Goal: Information Seeking & Learning: Find contact information

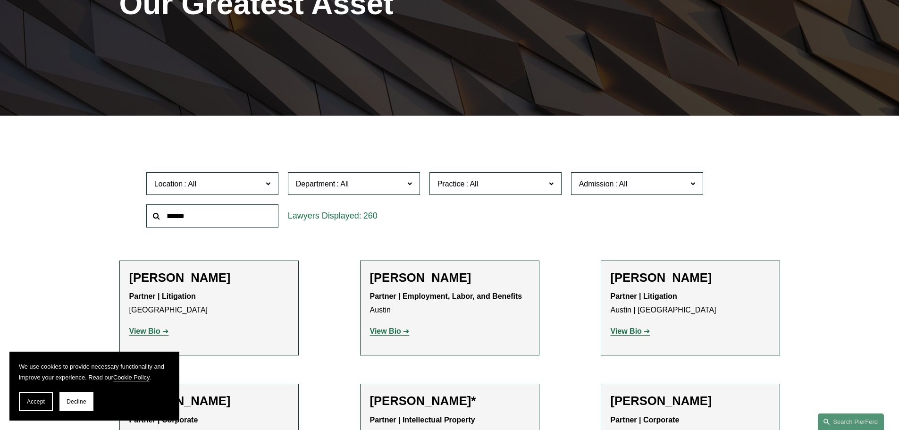
scroll to position [236, 0]
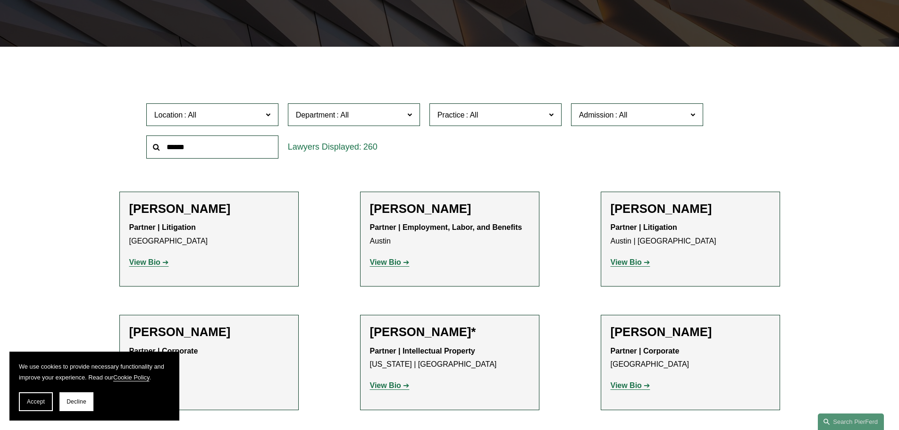
click at [208, 145] on input "text" at bounding box center [212, 146] width 132 height 23
type input "*********"
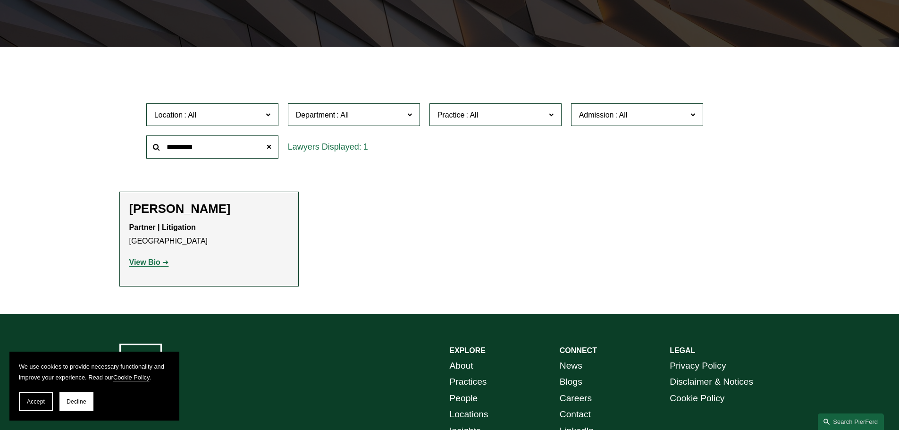
click at [150, 260] on strong "View Bio" at bounding box center [144, 262] width 31 height 8
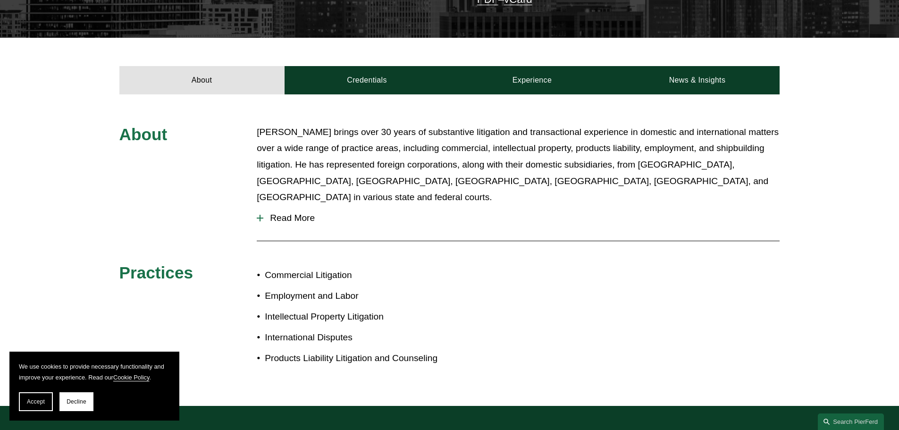
scroll to position [378, 0]
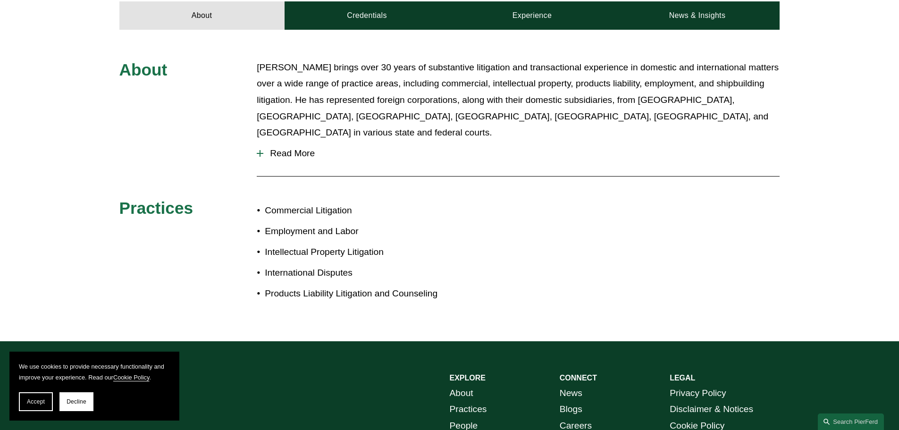
click at [269, 148] on span "Read More" at bounding box center [521, 153] width 516 height 10
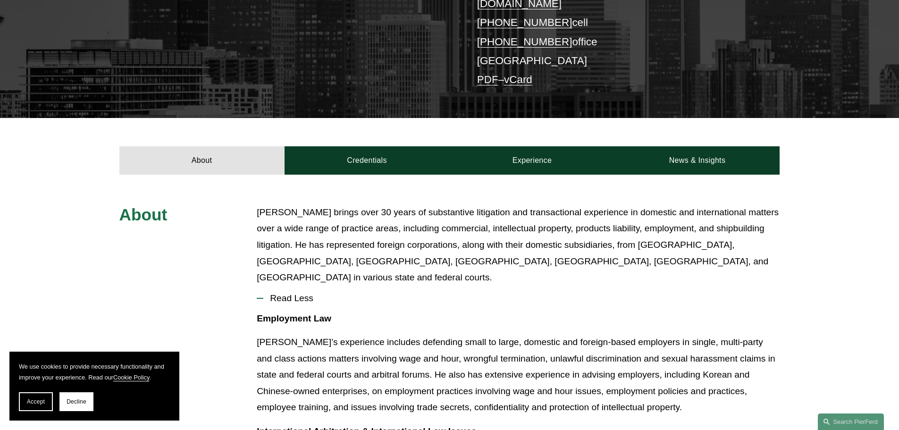
scroll to position [94, 0]
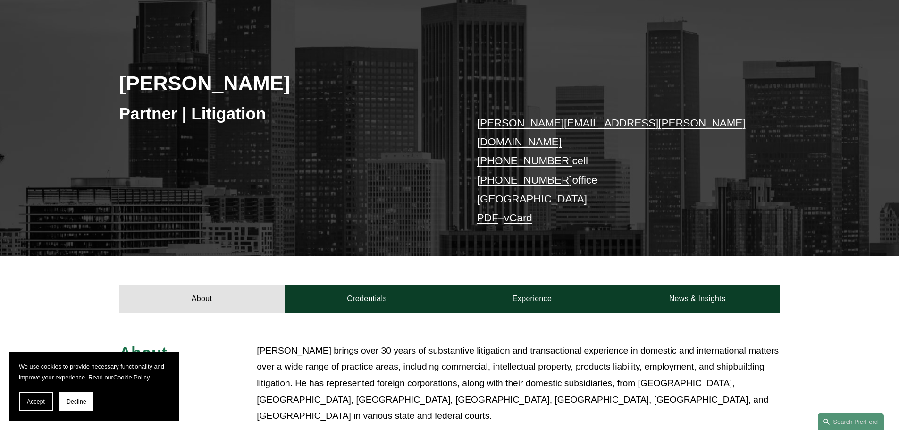
click at [508, 122] on link "larry.schmadeka@pierferd.com" at bounding box center [611, 132] width 269 height 31
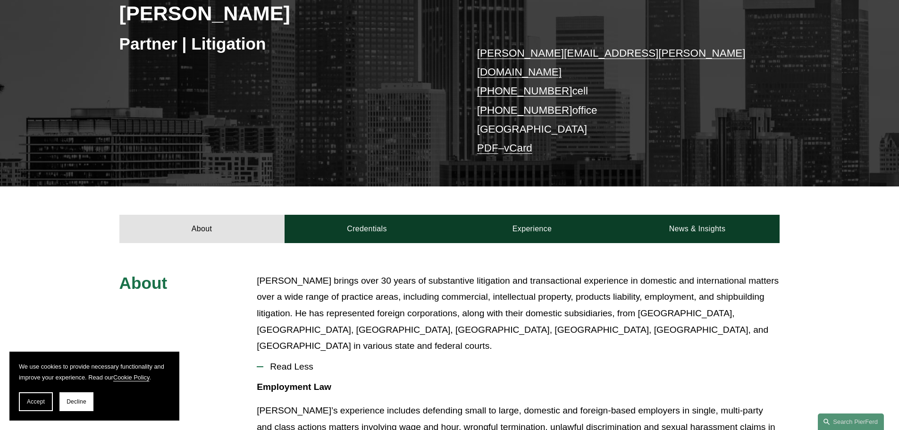
scroll to position [189, 0]
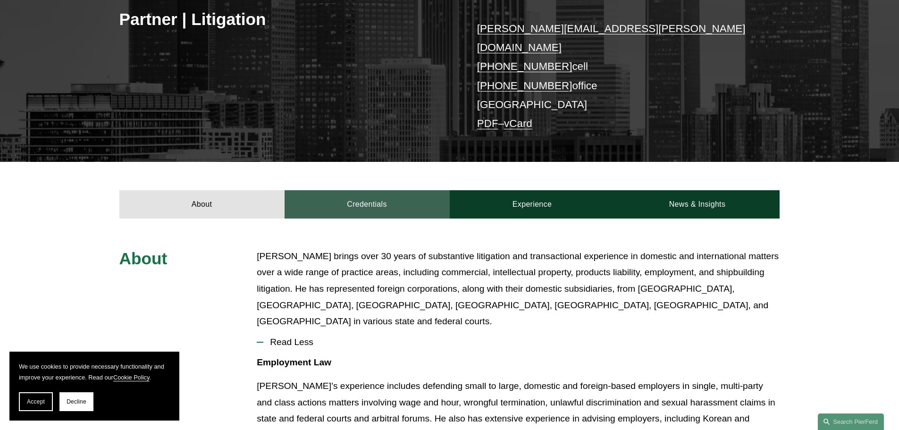
click at [361, 190] on link "Credentials" at bounding box center [367, 204] width 165 height 28
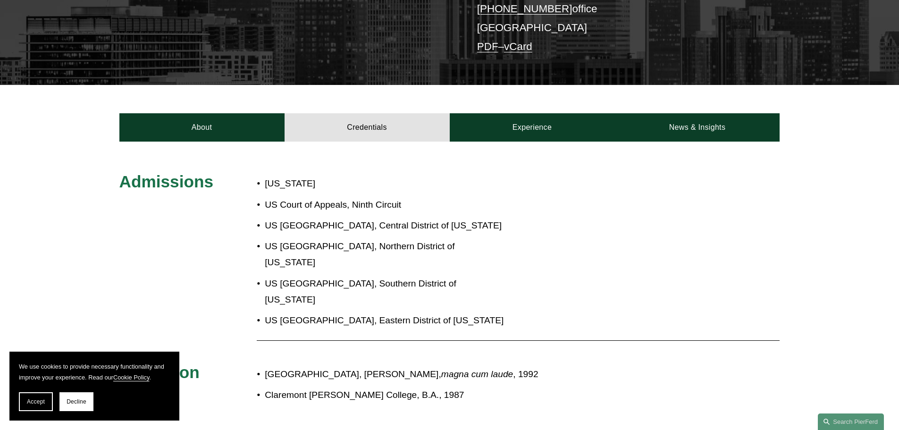
scroll to position [330, 0]
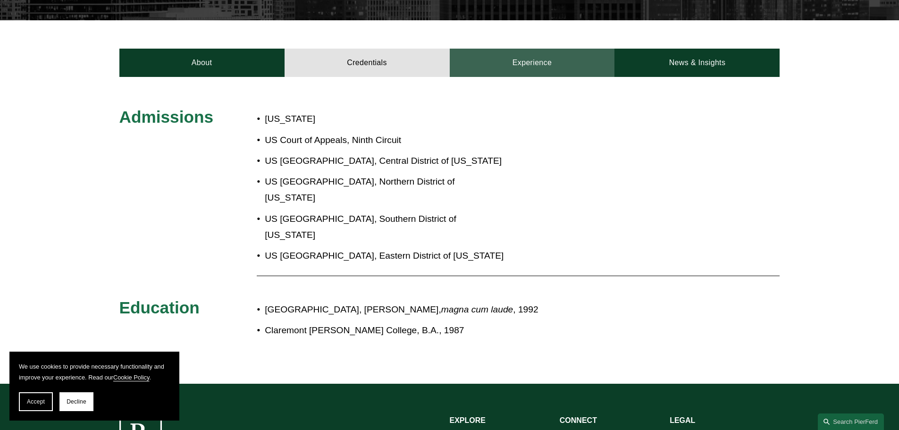
click at [527, 51] on link "Experience" at bounding box center [532, 63] width 165 height 28
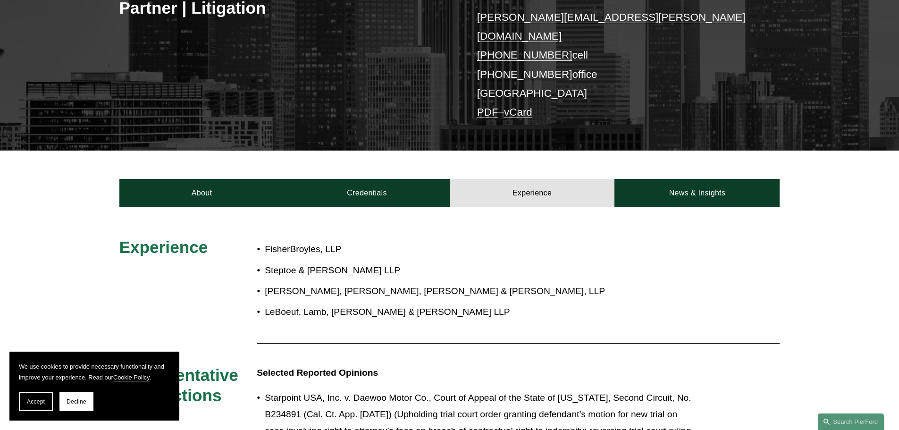
scroll to position [189, 0]
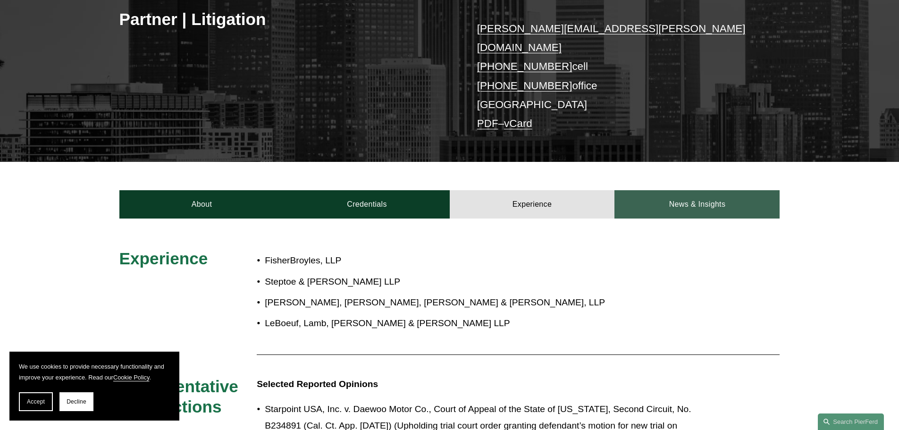
drag, startPoint x: 707, startPoint y: 192, endPoint x: 696, endPoint y: 202, distance: 15.7
click at [707, 192] on link "News & Insights" at bounding box center [696, 204] width 165 height 28
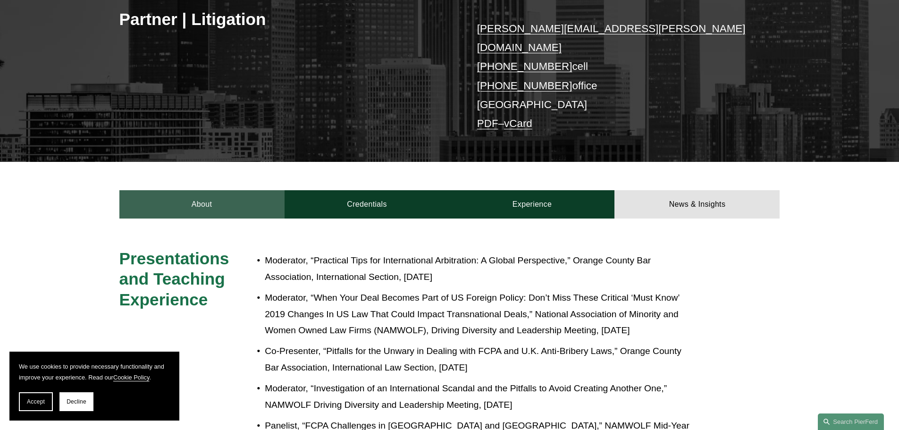
click at [189, 192] on link "About" at bounding box center [201, 204] width 165 height 28
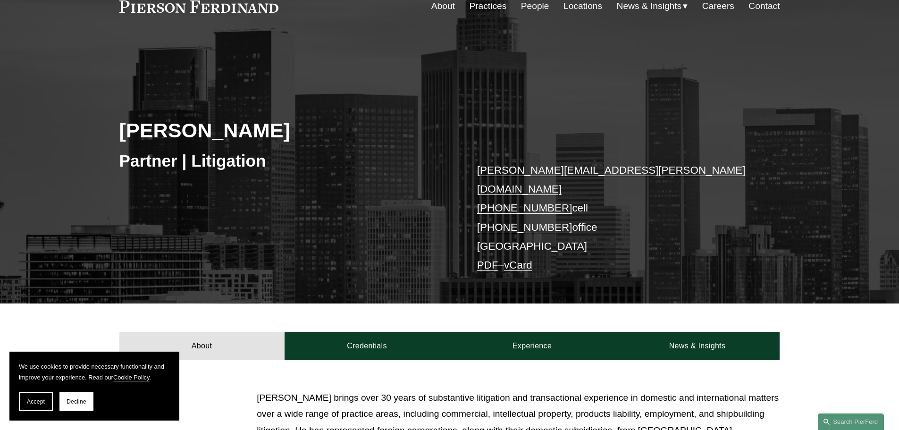
scroll to position [0, 0]
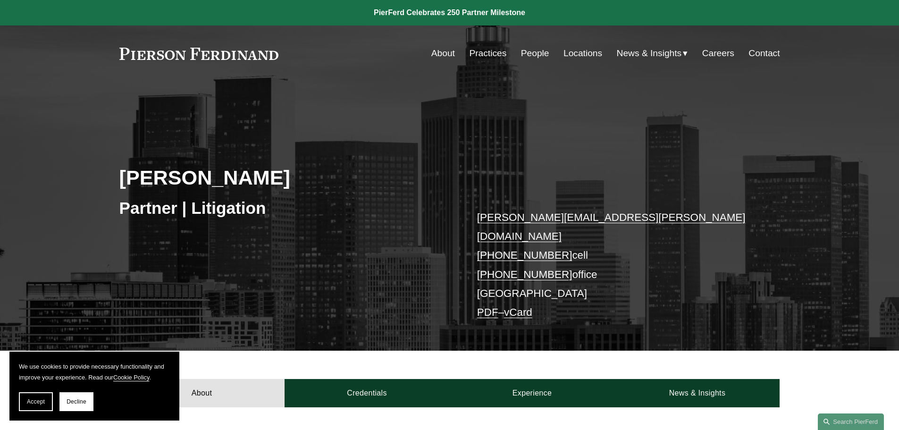
click at [486, 54] on link "Practices" at bounding box center [487, 53] width 37 height 18
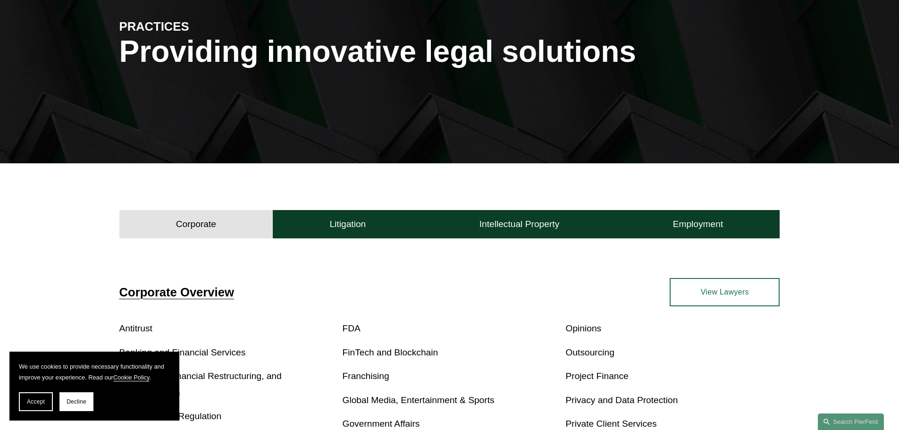
scroll to position [142, 0]
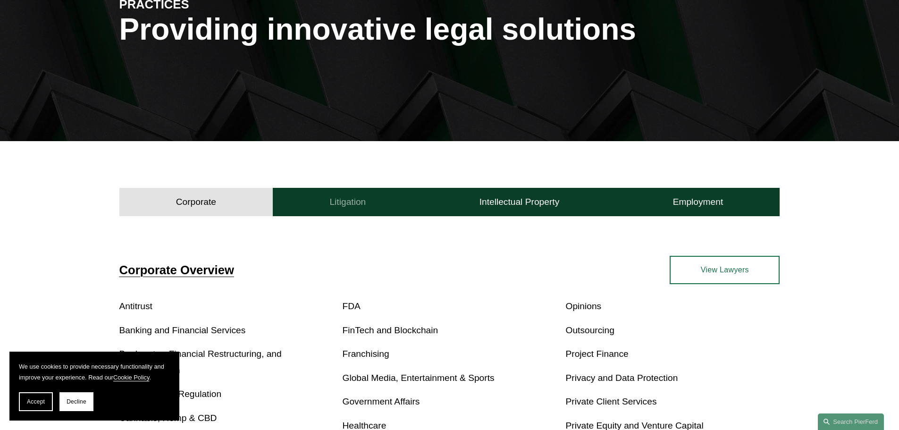
click at [349, 203] on h4 "Litigation" at bounding box center [347, 201] width 36 height 11
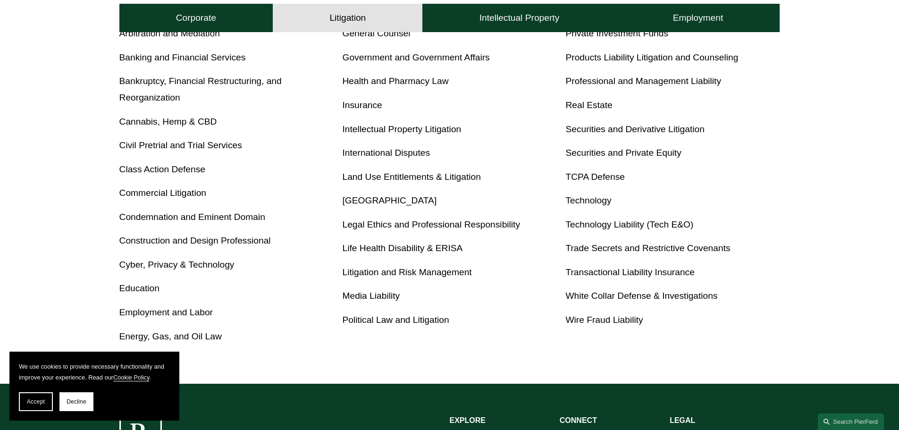
scroll to position [519, 0]
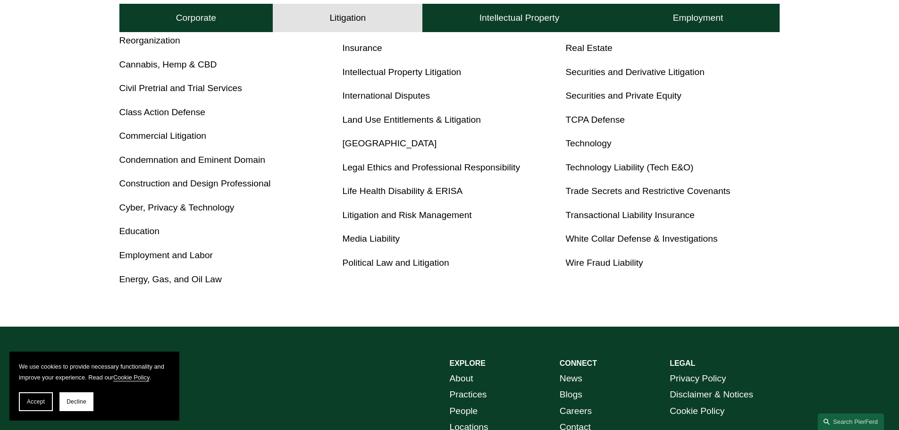
click at [150, 257] on link "Employment and Labor" at bounding box center [165, 255] width 93 height 10
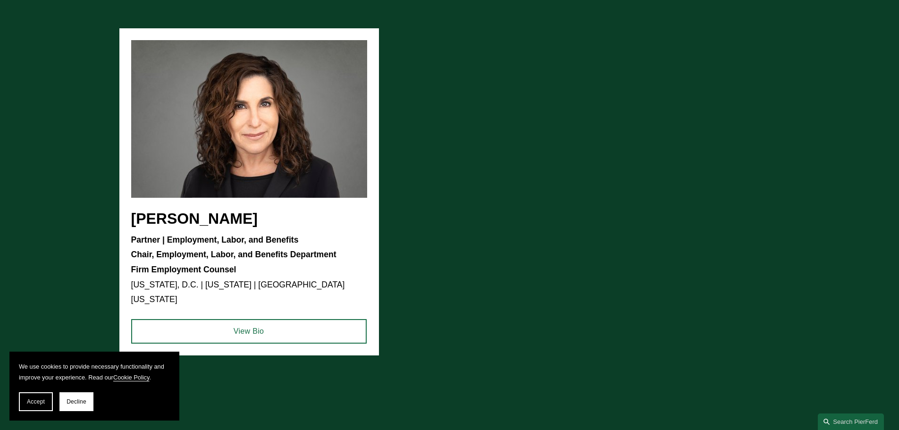
scroll to position [614, 0]
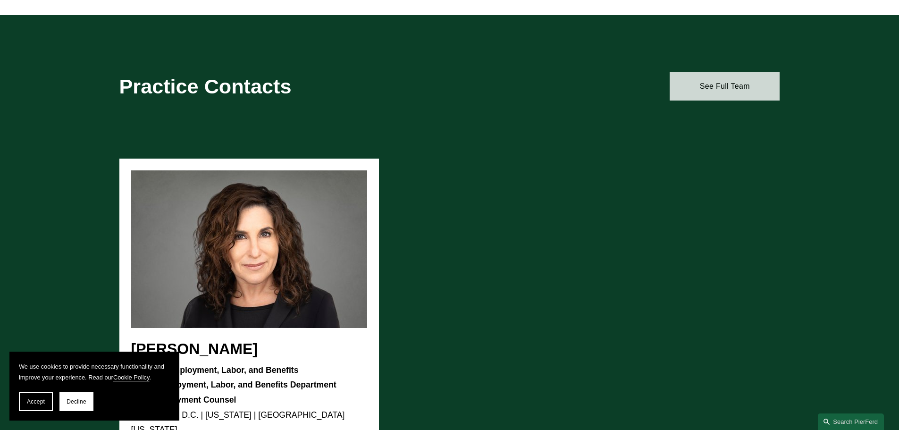
drag, startPoint x: 700, startPoint y: 85, endPoint x: 698, endPoint y: 94, distance: 8.7
click at [700, 86] on link "See Full Team" at bounding box center [725, 86] width 110 height 28
